Goal: Check status: Check status

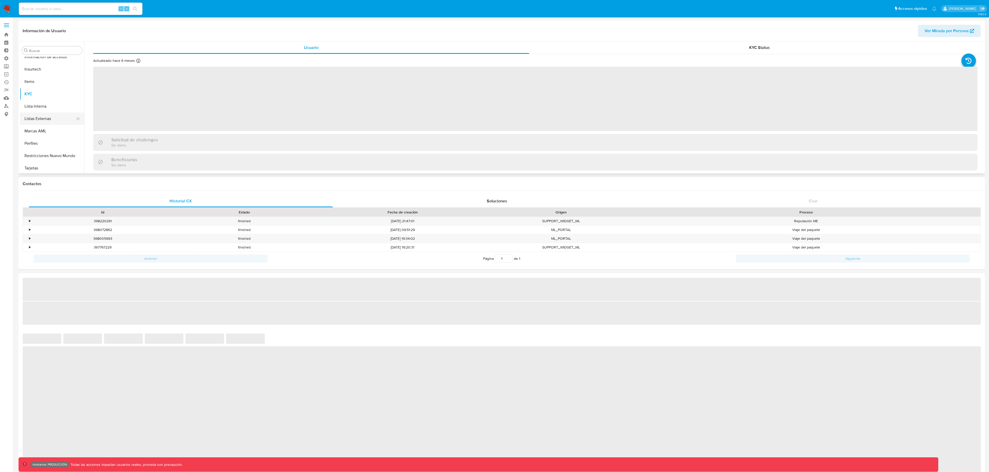
scroll to position [218, 0]
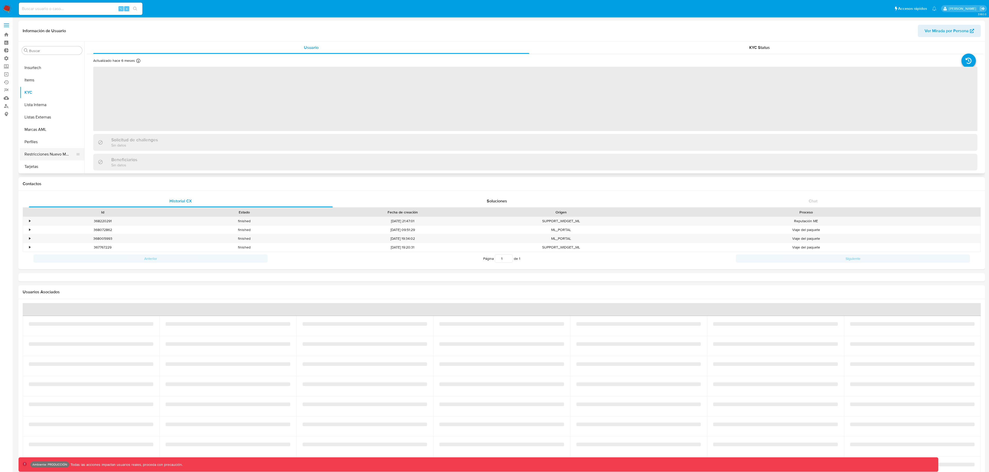
click at [50, 150] on button "Restricciones Nuevo Mundo" at bounding box center [50, 154] width 60 height 12
select select "10"
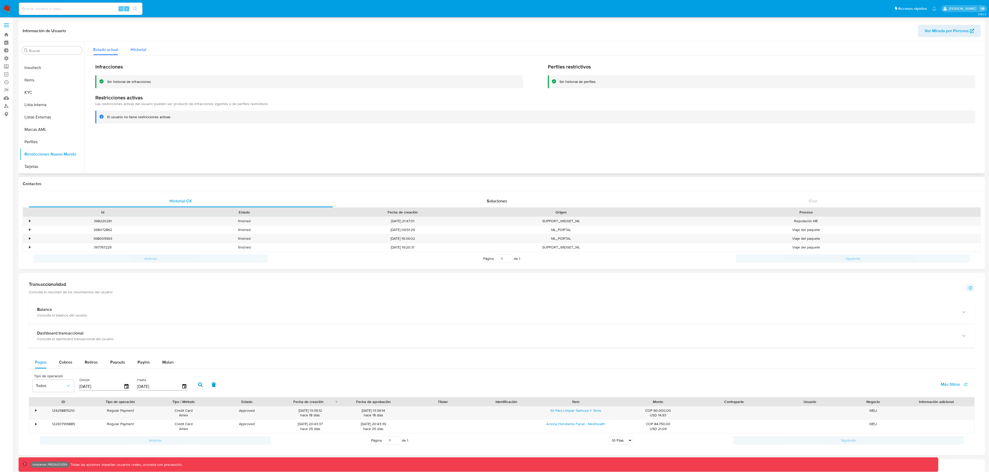
click at [141, 46] on div "Historial" at bounding box center [139, 48] width 16 height 14
click at [106, 51] on span "Estado actual" at bounding box center [105, 50] width 25 height 6
click at [62, 3] on div "⌥ s" at bounding box center [81, 9] width 124 height 12
click at [64, 11] on input at bounding box center [81, 8] width 124 height 7
paste input "2679810985"
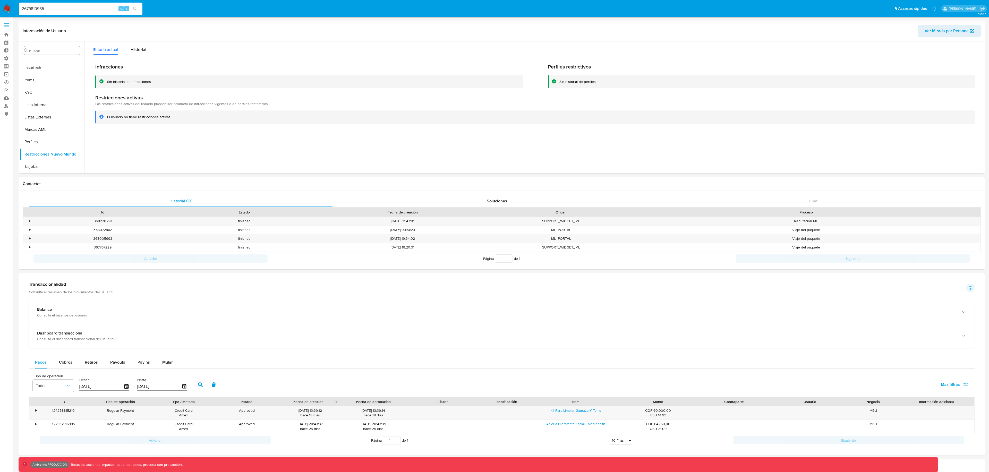
type input "2679810985"
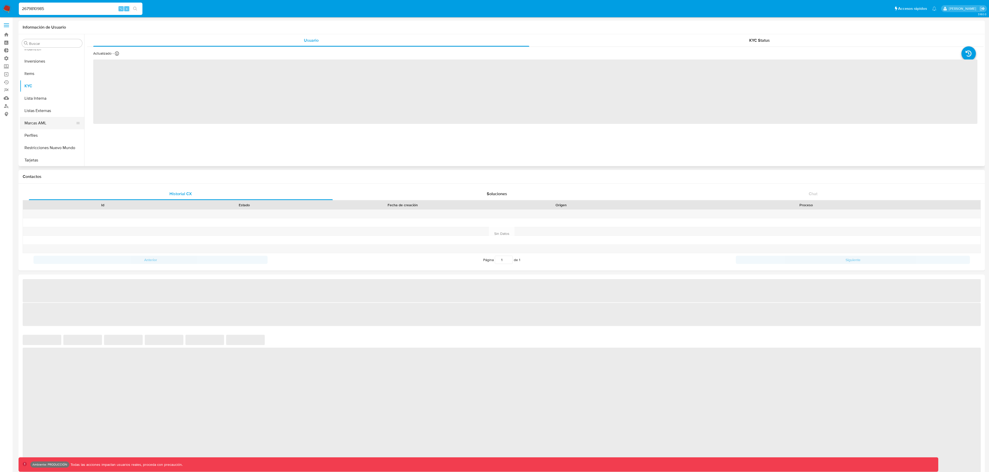
scroll to position [242, 0]
click at [60, 147] on button "Restricciones Nuevo Mundo" at bounding box center [50, 147] width 60 height 12
select select "10"
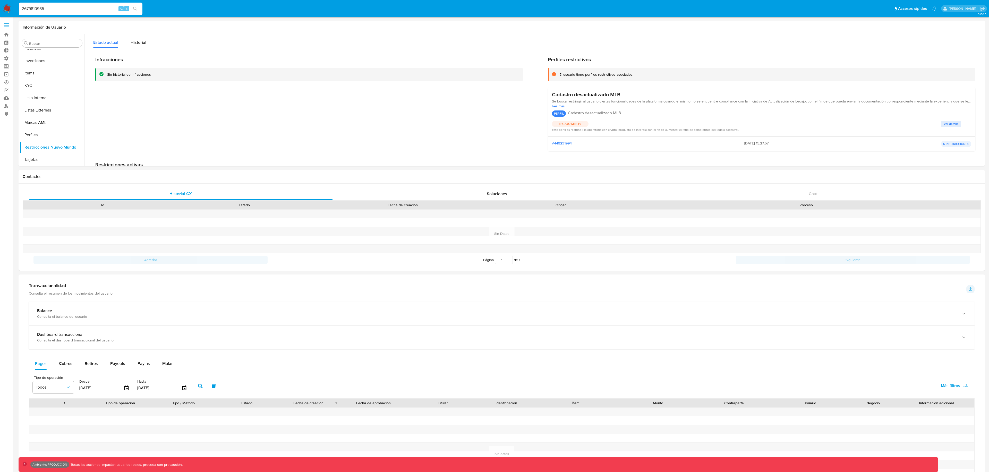
click at [84, 7] on input "2679810985" at bounding box center [81, 8] width 124 height 7
paste input "1860337099"
type input "1860337099"
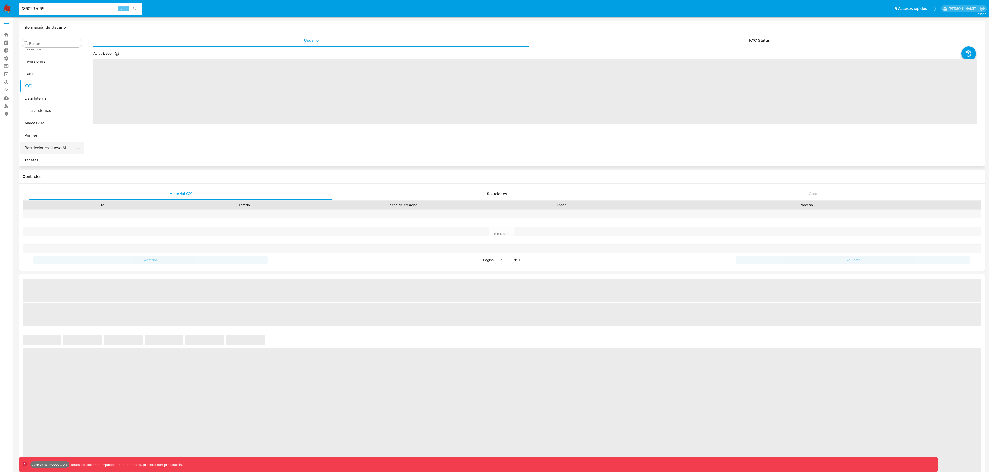
scroll to position [242, 0]
select select "10"
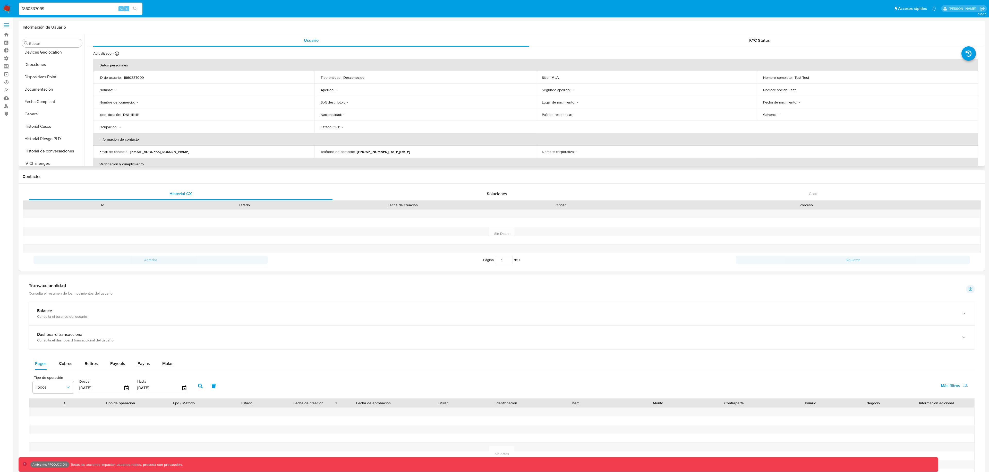
scroll to position [76, 0]
click at [48, 139] on button "General" at bounding box center [50, 140] width 60 height 12
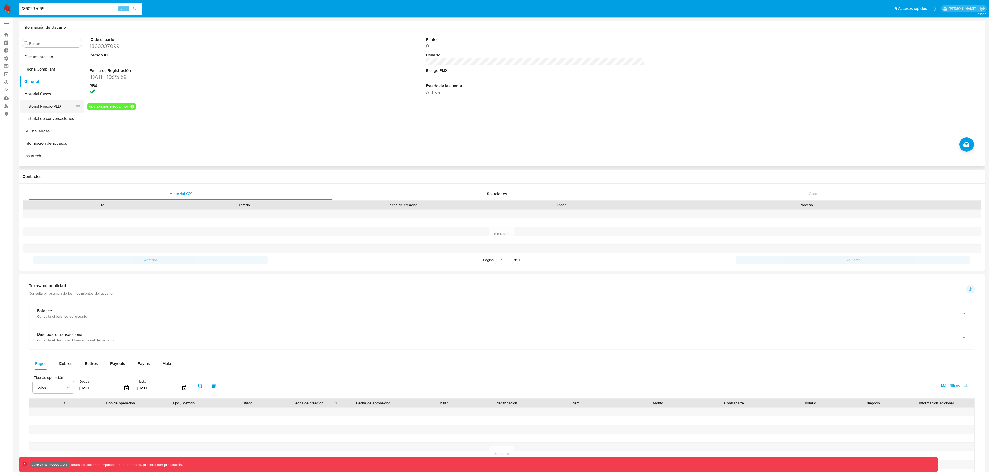
scroll to position [135, 0]
click at [51, 97] on button "Historial Casos" at bounding box center [50, 94] width 60 height 12
